Goal: Task Accomplishment & Management: Use online tool/utility

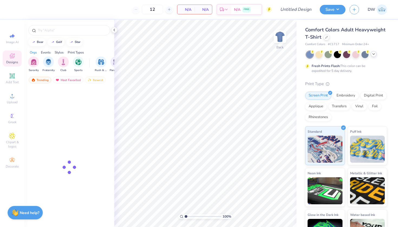
click at [373, 54] on icon at bounding box center [373, 54] width 4 height 4
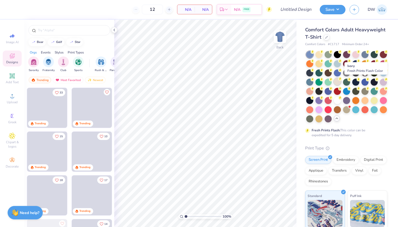
click at [342, 80] on icon at bounding box center [340, 79] width 4 height 4
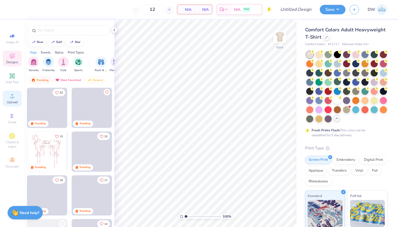
click at [10, 96] on icon at bounding box center [12, 96] width 6 height 6
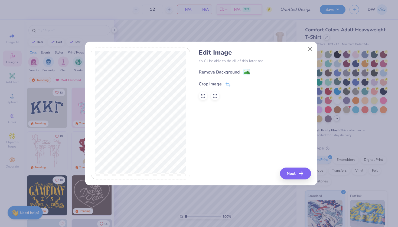
click at [228, 83] on icon at bounding box center [227, 84] width 5 height 5
click at [236, 84] on icon at bounding box center [236, 83] width 3 height 3
click at [247, 74] on image at bounding box center [246, 73] width 6 height 6
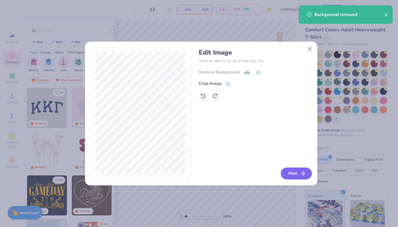
click at [296, 170] on button "Next" at bounding box center [295, 174] width 31 height 12
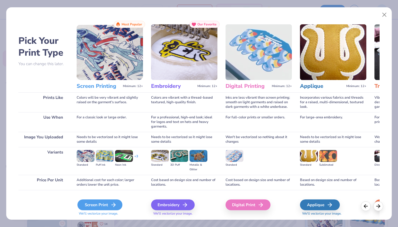
click at [112, 201] on div "Screen Print" at bounding box center [99, 205] width 45 height 11
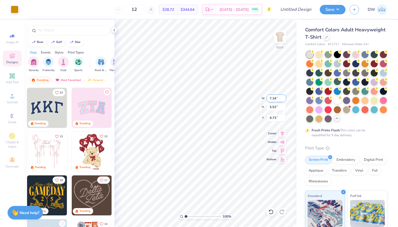
click at [278, 98] on input "7.34" at bounding box center [275, 99] width 19 height 8
type input "7"
type input "3.00"
type input "2.26"
type input "11.37"
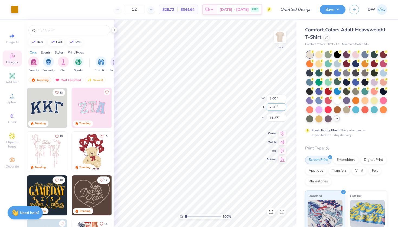
click at [277, 109] on input "2.26" at bounding box center [275, 107] width 19 height 8
type input "2"
type input "2.3"
type input "3.05"
type input "2.30"
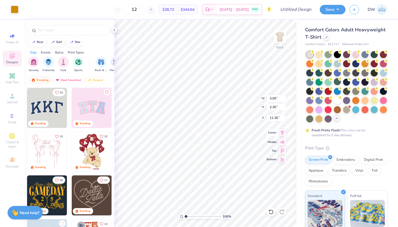
type input "3.00"
click at [278, 40] on img at bounding box center [280, 37] width 22 height 22
click at [12, 86] on div "Add Text" at bounding box center [12, 79] width 19 height 16
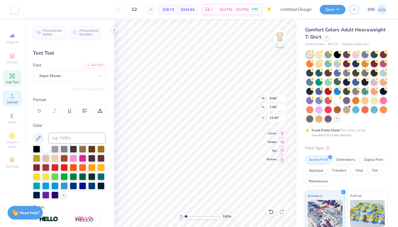
click at [13, 98] on icon at bounding box center [12, 96] width 4 height 4
click at [13, 98] on circle at bounding box center [12, 97] width 3 height 3
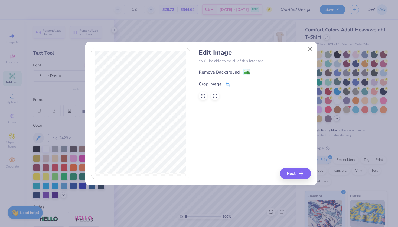
click at [229, 84] on icon at bounding box center [227, 84] width 5 height 5
click at [236, 82] on icon at bounding box center [236, 83] width 3 height 3
click at [247, 73] on image at bounding box center [246, 73] width 6 height 6
click at [300, 174] on icon "button" at bounding box center [302, 173] width 6 height 6
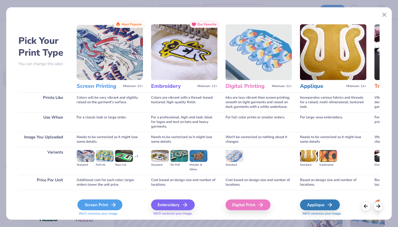
click at [99, 207] on div "Screen Print" at bounding box center [99, 205] width 45 height 11
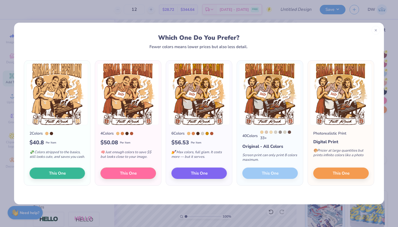
click at [271, 176] on div "40 Colors 33 + Original - All Colors Screen print can only print 8 colors maxim…" at bounding box center [270, 155] width 66 height 60
click at [374, 30] on icon at bounding box center [376, 30] width 4 height 4
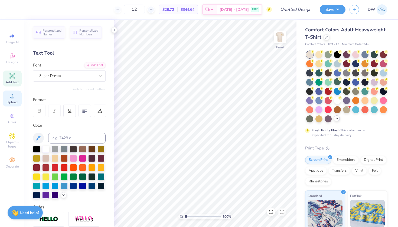
click at [9, 100] on span "Upload" at bounding box center [12, 102] width 11 height 4
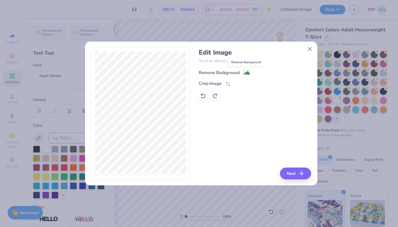
click at [246, 72] on image at bounding box center [246, 73] width 6 height 6
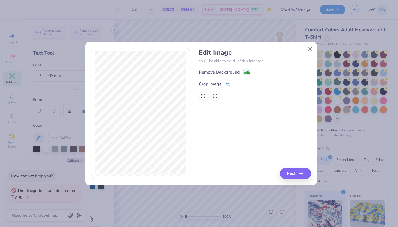
click at [229, 84] on icon at bounding box center [228, 85] width 4 height 4
click at [242, 107] on div "Edit Image You’ll be able to do all of this later too. Remove Background Crop I…" at bounding box center [255, 114] width 112 height 132
click at [235, 84] on icon at bounding box center [236, 83] width 3 height 3
click at [246, 72] on image at bounding box center [246, 73] width 6 height 6
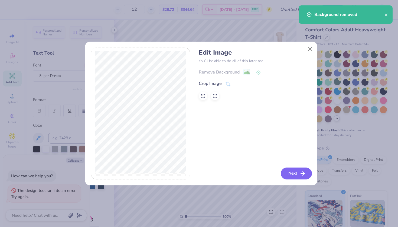
click at [289, 177] on button "Next" at bounding box center [295, 174] width 31 height 12
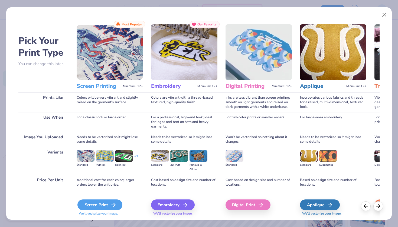
click at [94, 203] on div "Screen Print" at bounding box center [99, 205] width 45 height 11
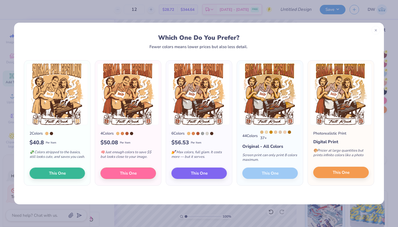
click at [337, 174] on span "This One" at bounding box center [340, 173] width 17 height 6
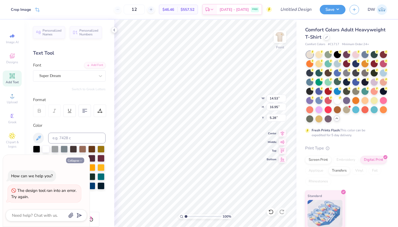
click at [72, 161] on button "Collapse" at bounding box center [75, 161] width 18 height 6
type textarea "x"
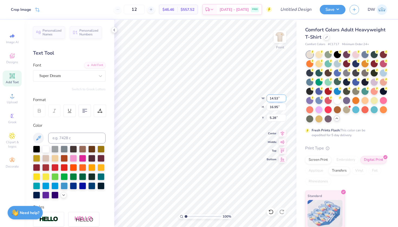
click at [263, 97] on div "100 % Front W 14.53 14.53 " H 16.95 16.95 " Y 5.28 5.28 " Center Middle Top Bot…" at bounding box center [205, 123] width 182 height 207
click at [278, 98] on input "14.53" at bounding box center [275, 99] width 19 height 8
type input "1"
type input "12.00"
type input "13.99"
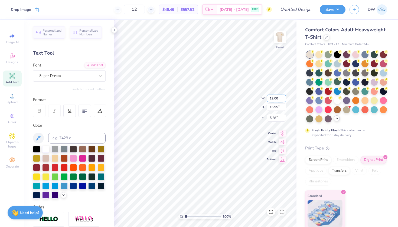
type input "6.75"
click at [278, 107] on input "13.99" at bounding box center [275, 107] width 19 height 8
type input "1"
type input "13.8"
type input "11.83"
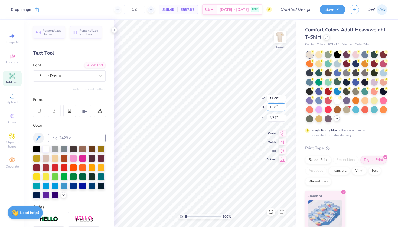
type input "13.80"
type input "3.00"
drag, startPoint x: 146, startPoint y: 12, endPoint x: 133, endPoint y: 11, distance: 13.3
click at [133, 11] on input "12" at bounding box center [134, 10] width 21 height 10
drag, startPoint x: 140, startPoint y: 11, endPoint x: 131, endPoint y: 11, distance: 8.4
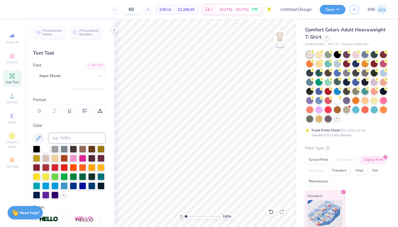
click at [131, 11] on input "60" at bounding box center [131, 10] width 21 height 10
drag, startPoint x: 148, startPoint y: 11, endPoint x: 137, endPoint y: 11, distance: 11.1
click at [137, 11] on input "12" at bounding box center [134, 10] width 21 height 10
click at [145, 10] on input "12" at bounding box center [134, 10] width 21 height 10
type input "1"
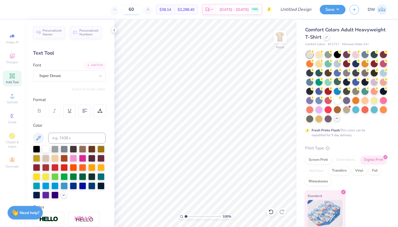
type input "60"
click at [193, 11] on span "$2,288.40" at bounding box center [185, 10] width 17 height 6
click at [11, 101] on span "Upload" at bounding box center [12, 102] width 11 height 4
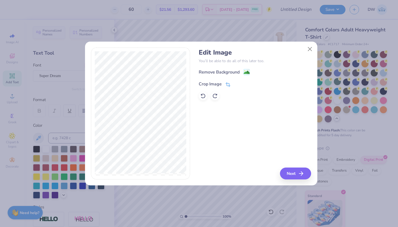
click at [225, 85] on icon at bounding box center [227, 84] width 5 height 5
click at [236, 83] on icon at bounding box center [236, 83] width 3 height 3
click at [295, 177] on button "Next" at bounding box center [295, 174] width 31 height 12
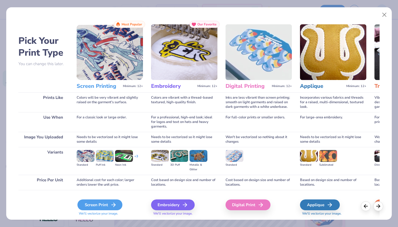
click at [97, 207] on div "Screen Print" at bounding box center [99, 205] width 45 height 11
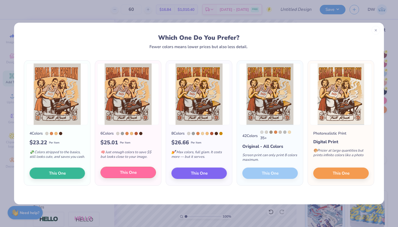
click at [138, 176] on button "This One" at bounding box center [127, 172] width 55 height 11
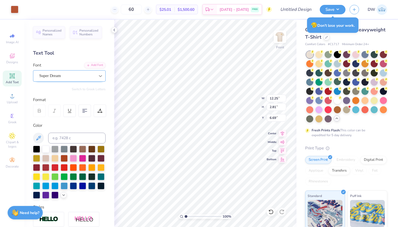
click at [98, 78] on icon at bounding box center [100, 75] width 5 height 5
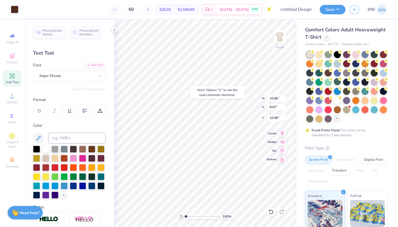
type input "11.10"
click at [14, 11] on div at bounding box center [15, 9] width 8 height 8
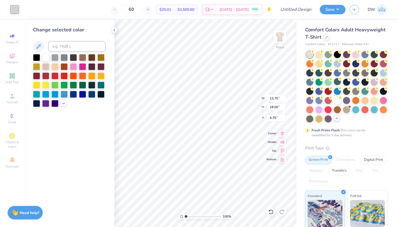
click at [65, 107] on div at bounding box center [69, 80] width 72 height 53
click at [65, 105] on icon at bounding box center [63, 103] width 4 height 4
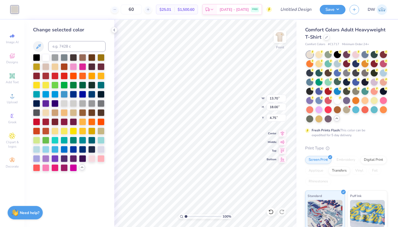
click at [81, 169] on icon at bounding box center [82, 167] width 4 height 4
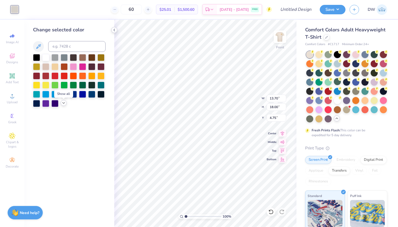
click at [114, 30] on icon at bounding box center [114, 30] width 4 height 4
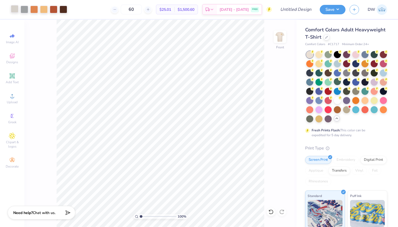
click at [14, 9] on div at bounding box center [15, 9] width 8 height 8
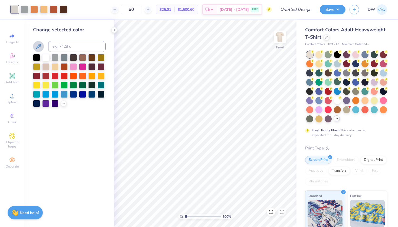
click at [38, 46] on icon at bounding box center [38, 46] width 6 height 6
click at [16, 9] on div at bounding box center [15, 10] width 8 height 8
click at [41, 45] on icon at bounding box center [38, 46] width 6 height 6
click at [63, 106] on div at bounding box center [64, 103] width 6 height 6
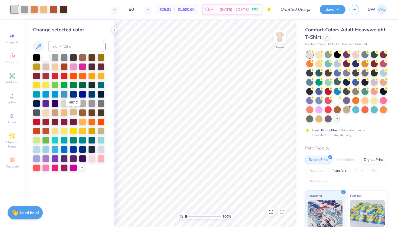
click at [72, 114] on div at bounding box center [73, 112] width 7 height 7
click at [48, 113] on div at bounding box center [45, 112] width 7 height 7
click at [47, 69] on div at bounding box center [45, 66] width 7 height 7
click at [72, 112] on div at bounding box center [73, 112] width 7 height 7
click at [39, 49] on icon at bounding box center [38, 46] width 6 height 6
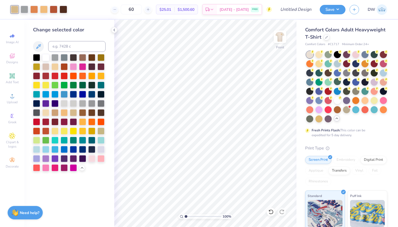
click at [14, 11] on div at bounding box center [15, 10] width 8 height 8
click at [14, 9] on div at bounding box center [15, 10] width 8 height 8
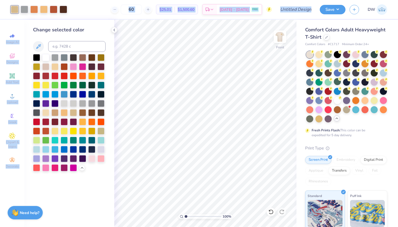
drag, startPoint x: 14, startPoint y: 9, endPoint x: 37, endPoint y: 25, distance: 28.1
click at [37, 25] on div "Art colors 60 $25.01 Per Item $1,500.60 Total Est. Delivery [DATE] - [DATE] FRE…" at bounding box center [199, 113] width 398 height 227
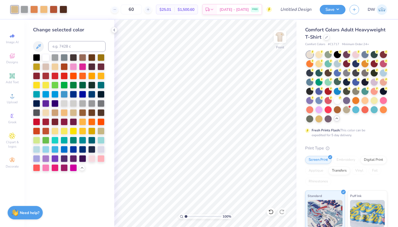
click at [79, 21] on div "Change selected color" at bounding box center [69, 123] width 90 height 207
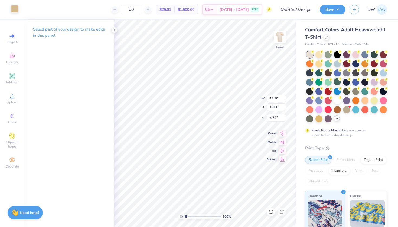
click at [13, 12] on div at bounding box center [15, 9] width 8 height 8
drag, startPoint x: 277, startPoint y: 99, endPoint x: 268, endPoint y: 98, distance: 9.2
click at [268, 98] on input "13.49" at bounding box center [275, 99] width 19 height 8
type input "12.00"
type input "13.99"
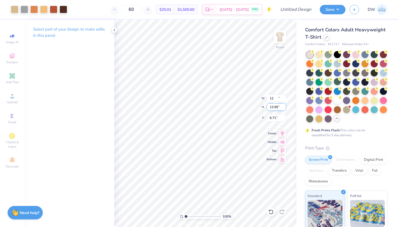
type input "6.71"
click at [277, 108] on input "13.99" at bounding box center [275, 107] width 19 height 8
click at [273, 98] on input "12.00" at bounding box center [275, 99] width 19 height 8
click at [270, 110] on input "13.99" at bounding box center [275, 107] width 19 height 8
click at [277, 107] on input "13.98" at bounding box center [275, 107] width 19 height 8
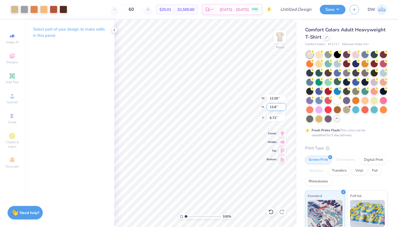
type input "13.8"
type input "11.84"
type input "13.80"
type input "6.81"
click at [270, 211] on icon at bounding box center [270, 211] width 5 height 5
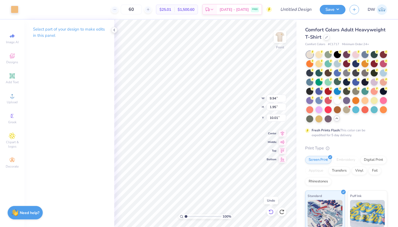
type input "12.87"
type input "3.00"
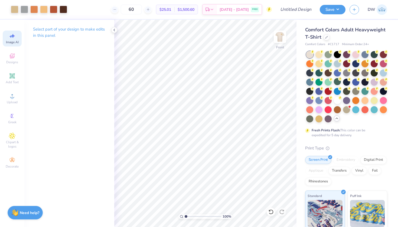
click at [12, 39] on icon at bounding box center [12, 36] width 6 height 6
select select "4"
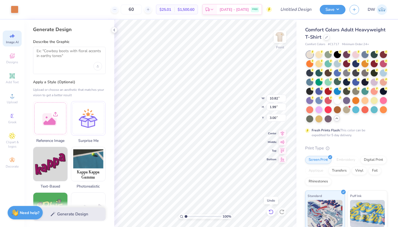
click at [270, 213] on icon at bounding box center [270, 211] width 5 height 5
click at [280, 212] on icon at bounding box center [281, 211] width 5 height 5
type input "3.21"
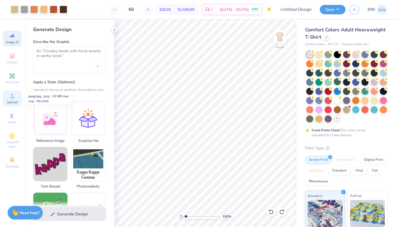
click at [14, 103] on span "Upload" at bounding box center [12, 102] width 11 height 4
click at [15, 10] on div at bounding box center [15, 9] width 8 height 8
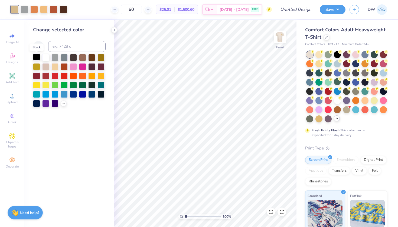
click at [36, 60] on div at bounding box center [36, 57] width 7 height 7
click at [271, 212] on icon at bounding box center [270, 211] width 5 height 5
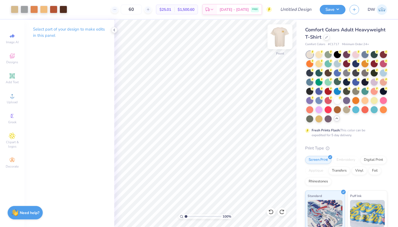
click at [280, 34] on img at bounding box center [280, 37] width 22 height 22
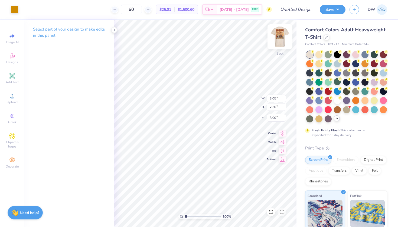
click at [277, 42] on img at bounding box center [280, 37] width 22 height 22
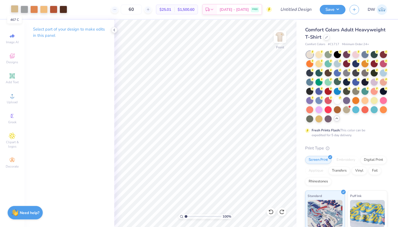
click at [15, 10] on div at bounding box center [15, 9] width 8 height 8
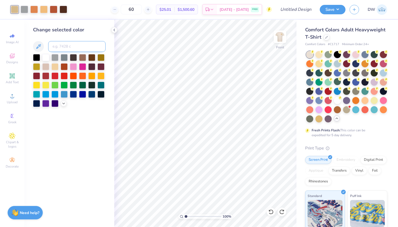
click at [74, 43] on input at bounding box center [76, 46] width 57 height 11
type input "131"
click at [272, 210] on icon at bounding box center [270, 212] width 5 height 5
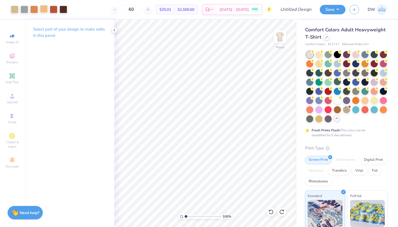
click at [42, 9] on div at bounding box center [44, 9] width 8 height 8
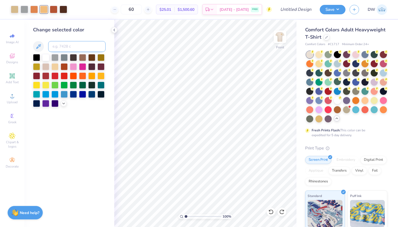
click at [58, 45] on input at bounding box center [76, 46] width 57 height 11
type input "131"
click at [270, 213] on icon at bounding box center [270, 211] width 5 height 5
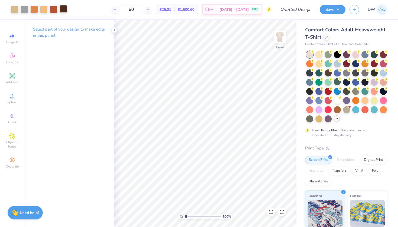
click at [62, 11] on div at bounding box center [64, 9] width 8 height 8
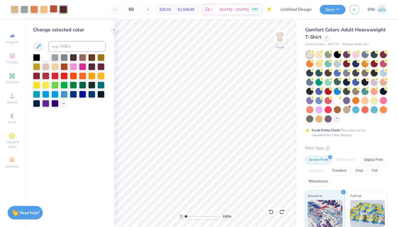
click at [51, 9] on div at bounding box center [54, 9] width 8 height 8
click at [44, 10] on div at bounding box center [44, 9] width 8 height 8
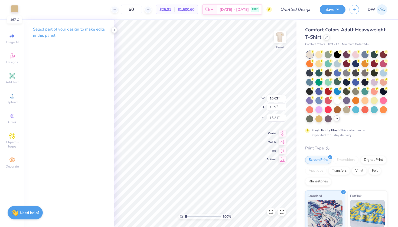
click at [16, 11] on div at bounding box center [15, 9] width 8 height 8
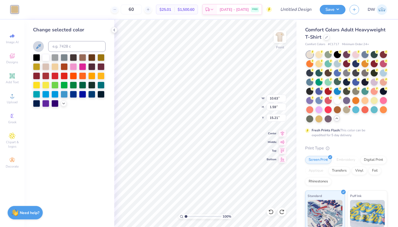
click at [39, 47] on icon at bounding box center [38, 46] width 5 height 5
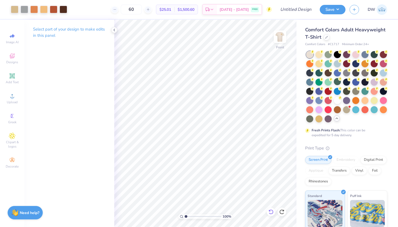
click at [272, 212] on icon at bounding box center [270, 211] width 5 height 5
click at [282, 211] on icon at bounding box center [281, 211] width 5 height 5
click at [12, 11] on div at bounding box center [15, 9] width 8 height 8
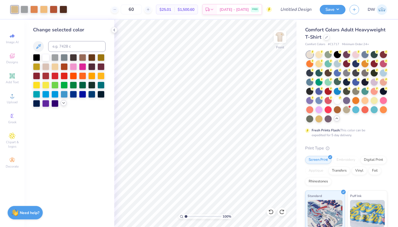
click at [66, 103] on div at bounding box center [64, 103] width 6 height 6
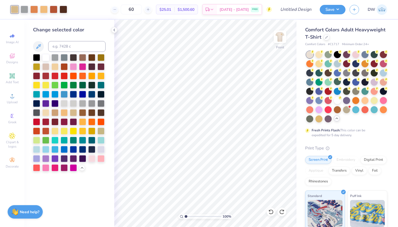
click at [31, 209] on div "Need help? Chat with us." at bounding box center [25, 212] width 35 height 14
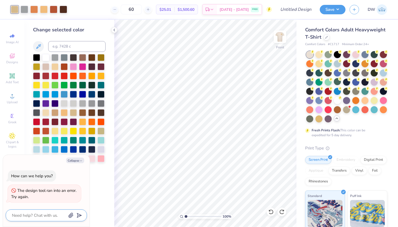
click at [41, 214] on textarea at bounding box center [38, 215] width 55 height 7
type textarea "x"
type textarea "C"
type textarea "x"
type textarea "Ca"
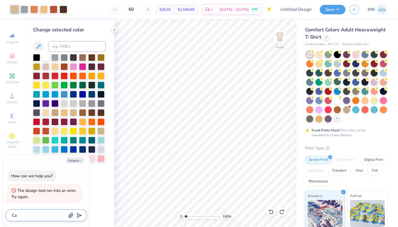
type textarea "x"
type textarea "Can"
type textarea "x"
type textarea "Can"
type textarea "x"
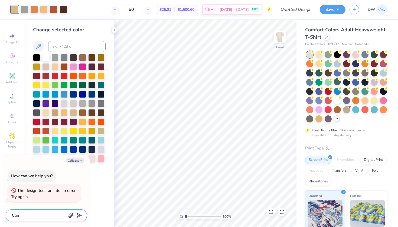
type textarea "Can y"
type textarea "x"
type textarea "Can yo"
type textarea "x"
type textarea "Can you"
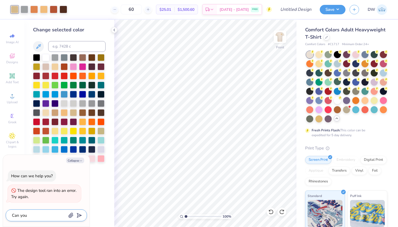
type textarea "x"
type textarea "Can you"
type textarea "x"
type textarea "Can you r"
type textarea "x"
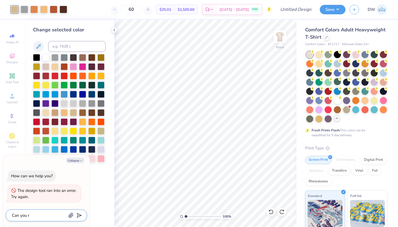
type textarea "Can you re"
type textarea "x"
type textarea "Can you rem"
type textarea "x"
type textarea "Can you remo"
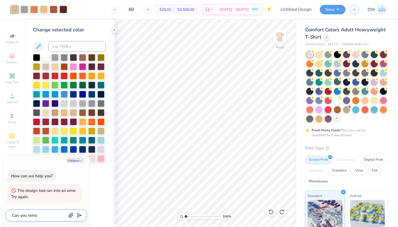
type textarea "x"
type textarea "Can you remov"
type textarea "x"
type textarea "Can you remove"
type textarea "x"
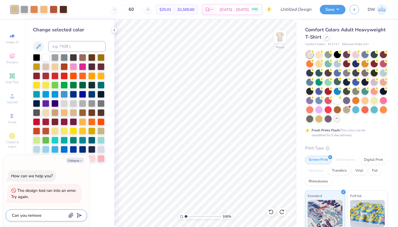
type textarea "Can you remove"
type textarea "x"
type textarea "Can you remove c"
type textarea "x"
type textarea "Can you remove co"
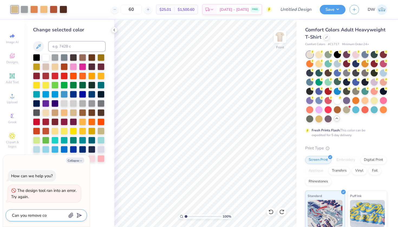
type textarea "x"
type textarea "Can you remove col"
type textarea "x"
type textarea "Can you remove colo"
type textarea "x"
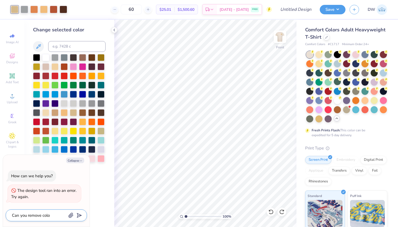
type textarea "Can you remove color"
type textarea "x"
type textarea "Can you remove color"
type textarea "x"
type textarea "Can you remove color 4"
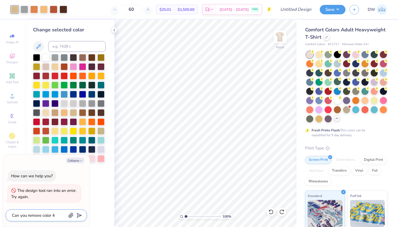
type textarea "x"
type textarea "Can you remove color 46"
type textarea "x"
type textarea "Can you remove color 467"
type textarea "x"
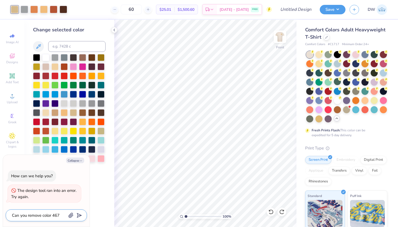
type textarea "Can you remove color 467C"
type textarea "x"
type textarea "Can you remove color 467C"
type textarea "x"
type textarea "Can you remove color 467C f"
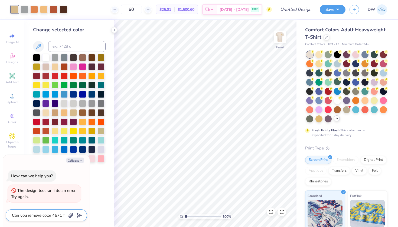
type textarea "x"
type textarea "Can you remove color 467C fr"
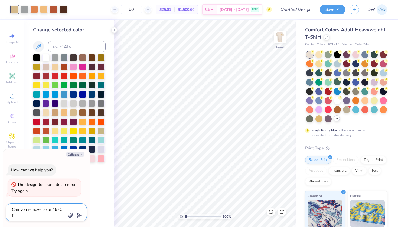
type textarea "x"
type textarea "Can you remove color 467C fro"
type textarea "x"
type textarea "Can you remove color 467C from"
type textarea "x"
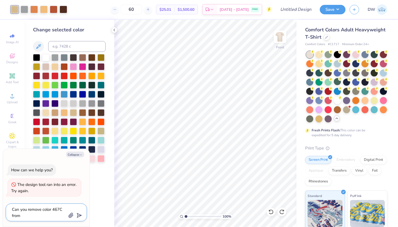
type textarea "Can you remove color 467C from"
type textarea "x"
type textarea "Can you remove color 467C from t"
type textarea "x"
type textarea "Can you remove color 467C from th"
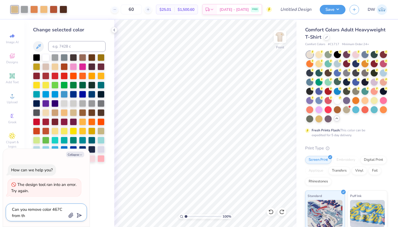
type textarea "x"
type textarea "Can you remove color 467C from thi"
type textarea "x"
type textarea "Can you remove color 467C from this"
type textarea "x"
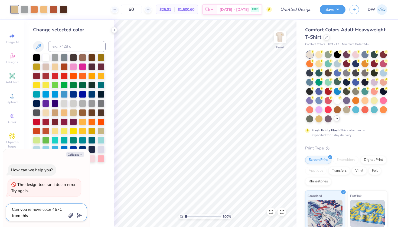
type textarea "Can you remove color 467C from this"
type textarea "x"
type textarea "Can you remove color 467C from this d"
type textarea "x"
type textarea "Can you remove color 467C from this de"
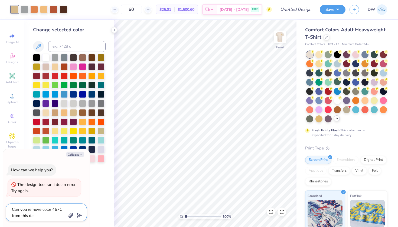
type textarea "x"
type textarea "Can you remove color 467C from this des"
type textarea "x"
type textarea "Can you remove color 467C from this desi"
type textarea "x"
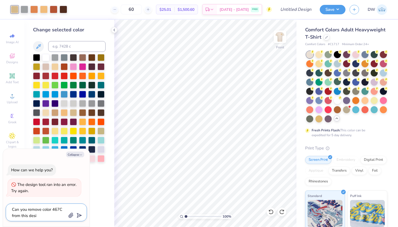
type textarea "Can you remove color 467C from this desig"
type textarea "x"
type textarea "Can you remove color 467C from this design"
type textarea "x"
type textarea "Can you remove color 467C from this design?"
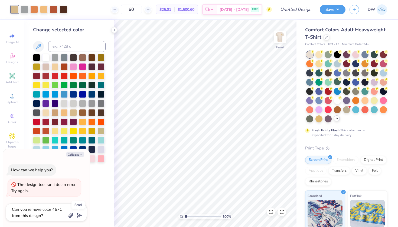
click at [79, 216] on icon "submit" at bounding box center [78, 216] width 8 height 8
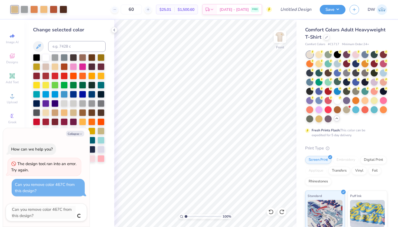
type textarea "x"
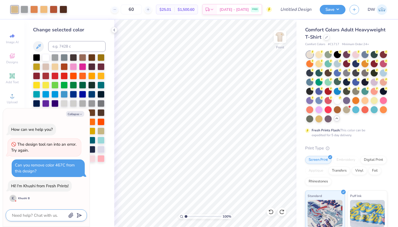
click at [31, 216] on textarea at bounding box center [38, 215] width 55 height 7
type textarea "x"
type textarea "H"
type textarea "x"
type textarea "Hi"
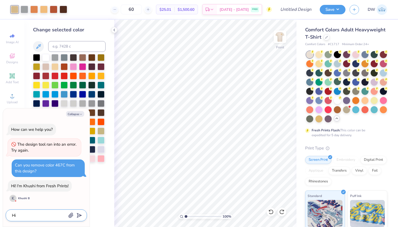
type textarea "x"
type textarea "Hi"
type textarea "x"
type textarea "Hi K"
type textarea "x"
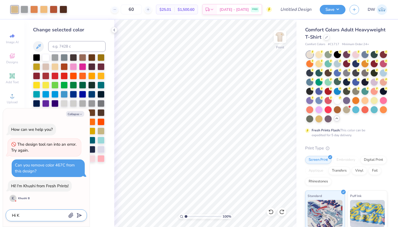
type textarea "Hi Kh"
type textarea "x"
type textarea "Hi Khu"
type textarea "x"
type textarea "Hi Khus"
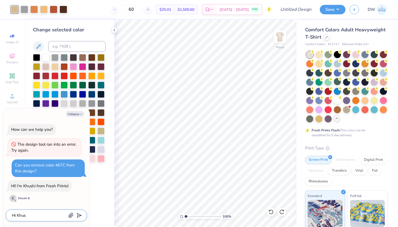
type textarea "x"
type textarea "Hi Khush"
type textarea "x"
type textarea "Hi [PERSON_NAME]!"
type textarea "x"
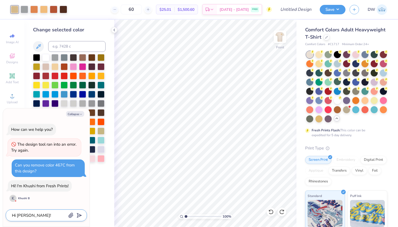
type textarea "Hi [PERSON_NAME]!"
type textarea "x"
type textarea "Hi [PERSON_NAME]! S"
type textarea "x"
type textarea "Hi [PERSON_NAME]! So"
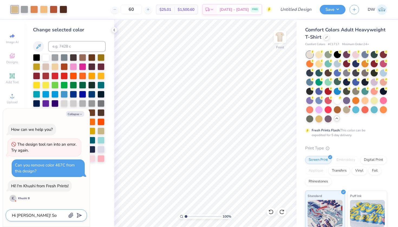
type textarea "x"
type textarea "Hi [PERSON_NAME]! So"
type textarea "x"
type textarea "Hi [PERSON_NAME]! So g"
type textarea "x"
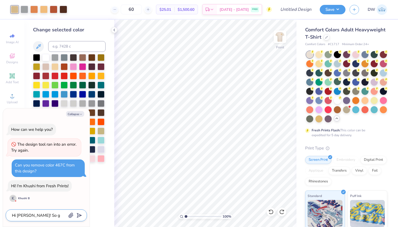
type textarea "Hi [PERSON_NAME]! So gr"
type textarea "x"
type textarea "Hi [PERSON_NAME]! So gre"
type textarea "x"
type textarea "Hi [PERSON_NAME]! So grea"
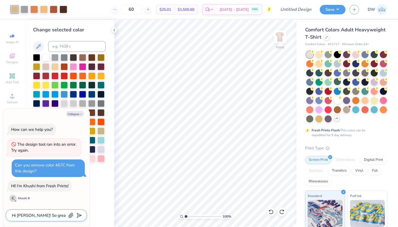
type textarea "x"
type textarea "Hi [PERSON_NAME]! So great"
type textarea "x"
type textarea "Hi [PERSON_NAME]! So grea"
type textarea "x"
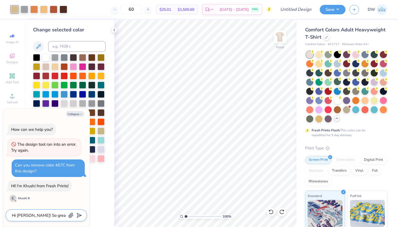
type textarea "Hi [PERSON_NAME]! So gre"
type textarea "x"
type textarea "Hi [PERSON_NAME]! So gr"
type textarea "x"
type textarea "Hi [PERSON_NAME]! So g"
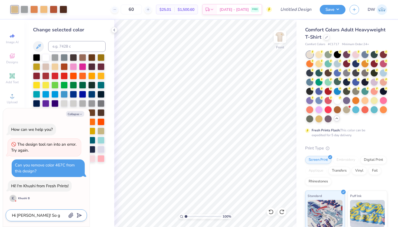
type textarea "x"
type textarea "Hi [PERSON_NAME]! So"
type textarea "x"
type textarea "Hi [PERSON_NAME]! So"
type textarea "x"
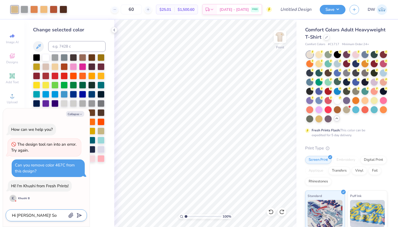
type textarea "Hi [PERSON_NAME]! S"
type textarea "x"
type textarea "Hi [PERSON_NAME]!"
type textarea "x"
type textarea "Hi [PERSON_NAME]!"
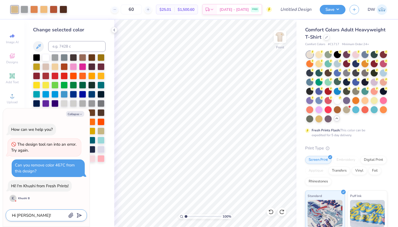
type textarea "x"
type textarea "Hi [PERSON_NAME]!"
type textarea "x"
type textarea "Hi [PERSON_NAME]!"
type textarea "x"
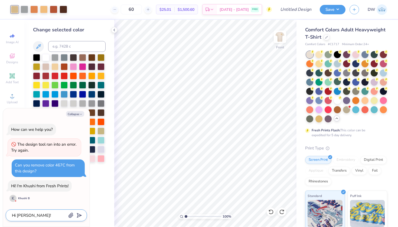
type textarea "Hi [PERSON_NAME]!"
type textarea "x"
type textarea "Hi [PERSON_NAME]!"
type textarea "x"
type textarea "Hi [PERSON_NAME]"
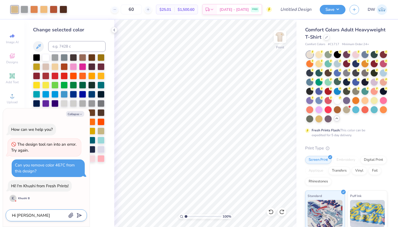
type textarea "x"
type textarea "Hi [PERSON_NAME],"
type textarea "x"
type textarea "Hi [PERSON_NAME],"
type textarea "x"
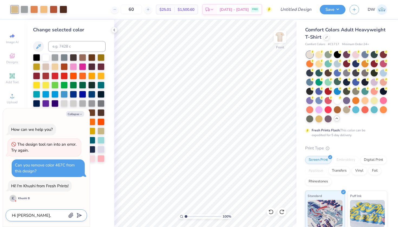
type textarea "Hi [PERSON_NAME], s"
type textarea "x"
type textarea "Hi [PERSON_NAME], so"
type textarea "x"
type textarea "Hi Khushi, sov"
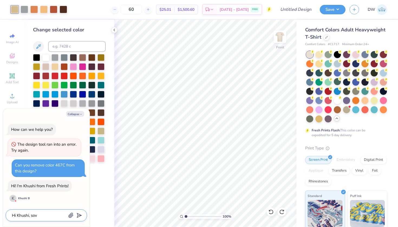
type textarea "x"
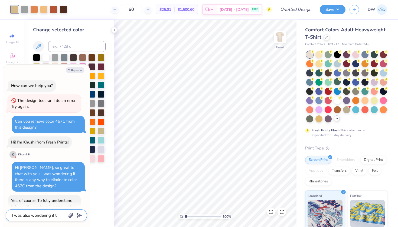
scroll to position [37, 0]
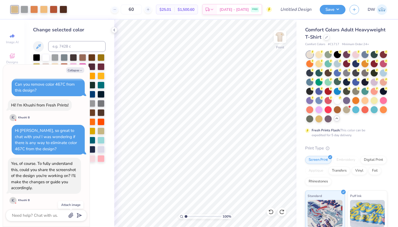
click at [70, 215] on icon "button" at bounding box center [70, 215] width 5 height 5
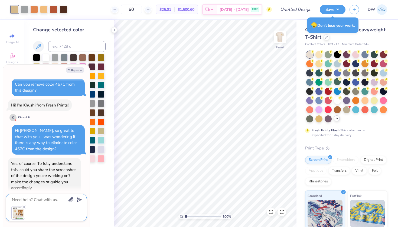
click at [35, 199] on textarea at bounding box center [38, 199] width 55 height 7
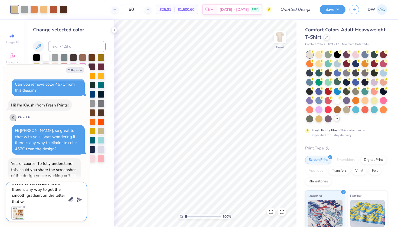
scroll to position [36, 0]
click at [49, 195] on textarea "Of course! I'm trying to copy thhis design for a client to hopefully beat a com…" at bounding box center [38, 193] width 55 height 19
click at [60, 201] on textarea "Of course! I'm trying to copy thhis design for a client to hopefully beat a com…" at bounding box center [38, 193] width 55 height 19
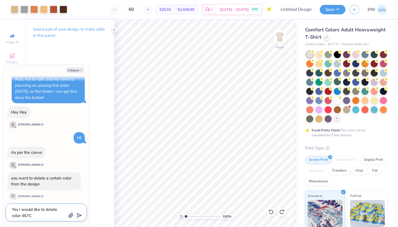
scroll to position [283, 0]
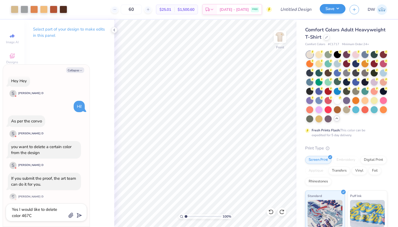
click at [340, 10] on button "Save" at bounding box center [332, 8] width 26 height 9
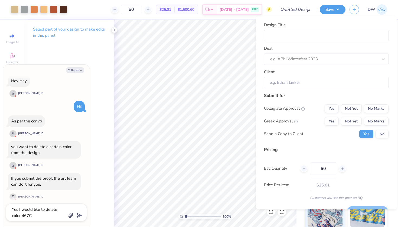
scroll to position [0, 0]
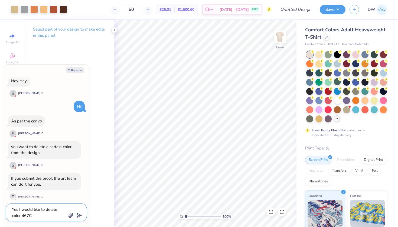
drag, startPoint x: 37, startPoint y: 215, endPoint x: 2, endPoint y: 207, distance: 35.8
click at [2, 207] on body "Art colors 60 $25.01 Per Item $1,500.60 Total Est. Delivery [DATE] - [DATE] FRE…" at bounding box center [199, 113] width 398 height 227
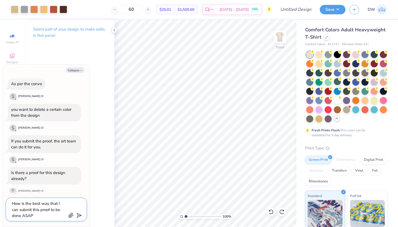
drag, startPoint x: 36, startPoint y: 216, endPoint x: 4, endPoint y: 198, distance: 37.1
click at [4, 198] on div "Collapse How can we help you? The design tool ran into an error. Try again. Can…" at bounding box center [46, 146] width 87 height 162
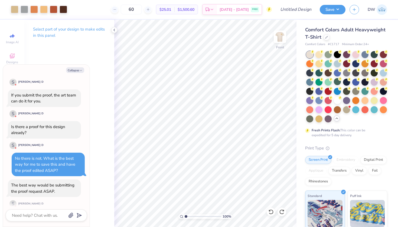
scroll to position [404, 0]
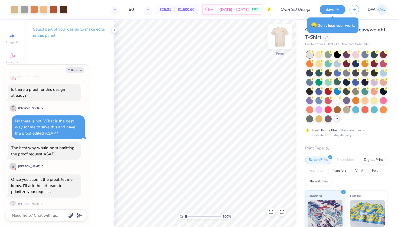
click at [282, 38] on img at bounding box center [280, 37] width 22 height 22
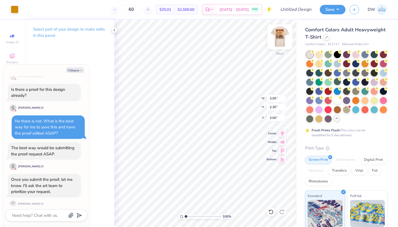
click at [278, 41] on img at bounding box center [280, 37] width 22 height 22
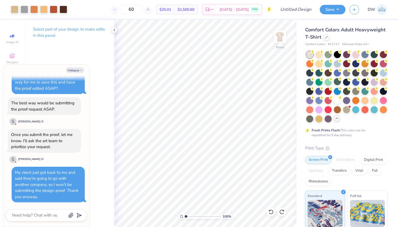
scroll to position [442, 0]
